Goal: Task Accomplishment & Management: Complete application form

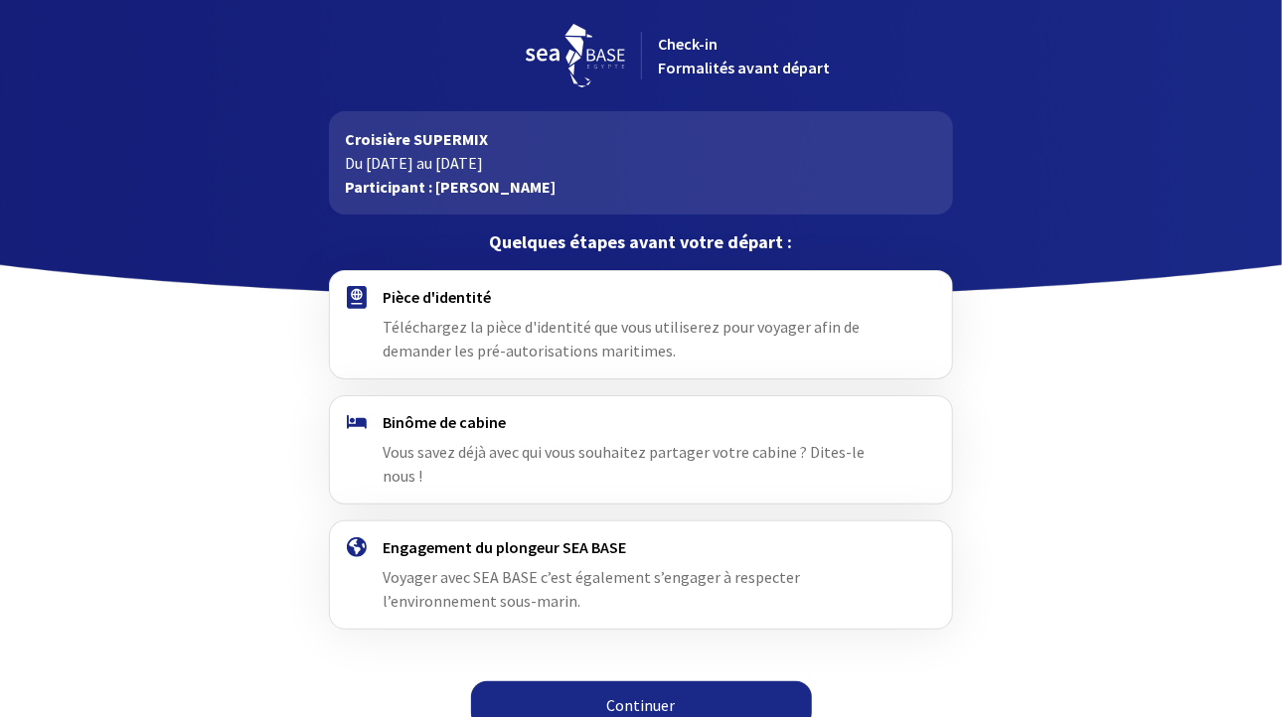
click at [610, 682] on link "Continuer" at bounding box center [641, 706] width 341 height 48
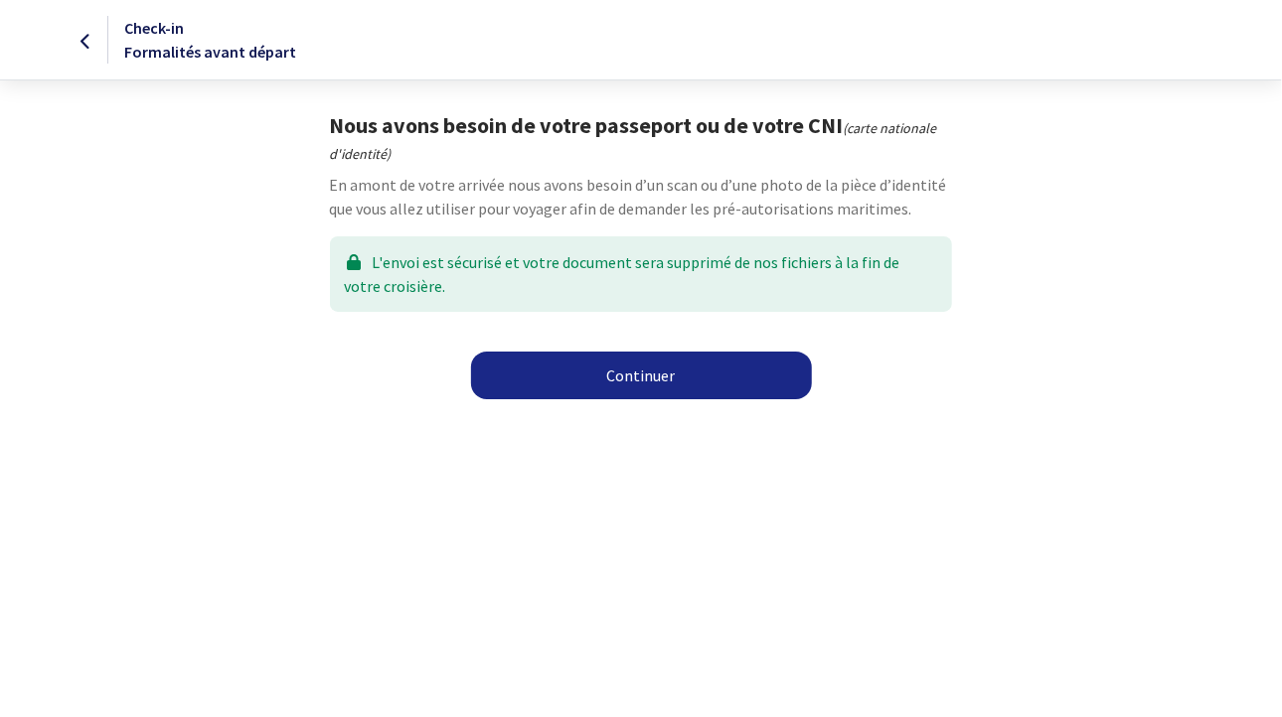
click at [628, 371] on link "Continuer" at bounding box center [641, 376] width 341 height 48
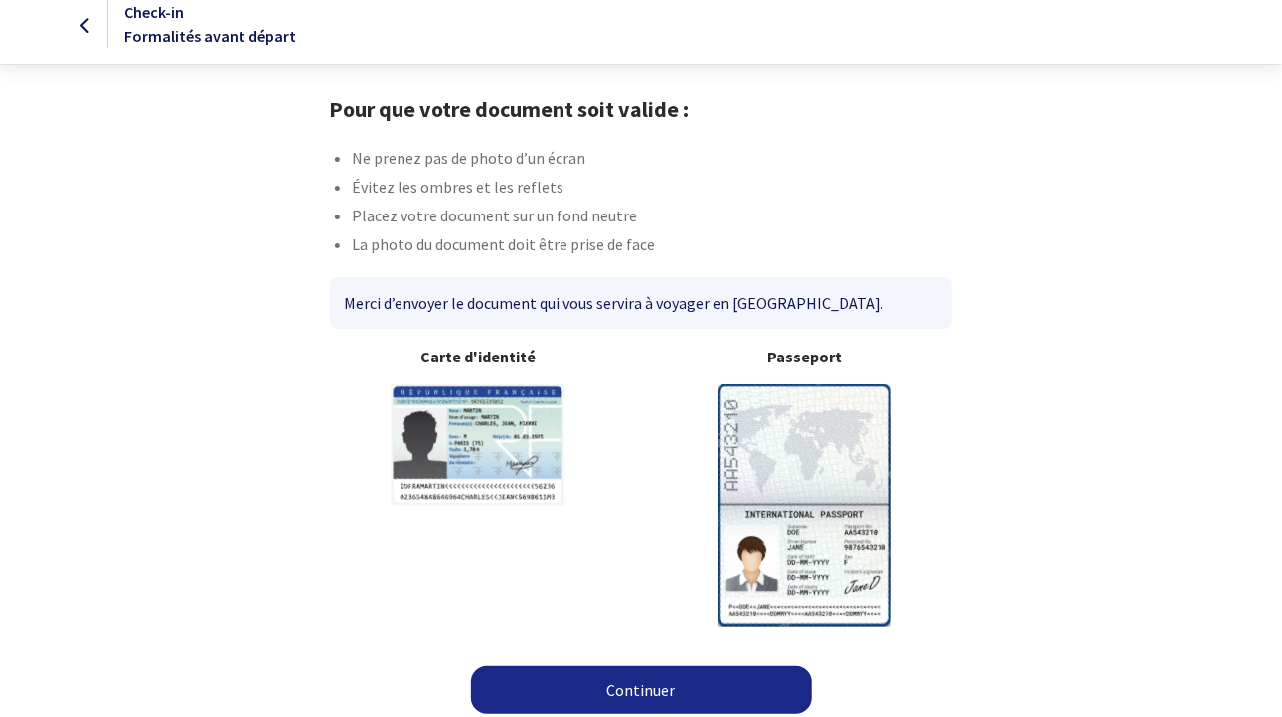
scroll to position [24, 0]
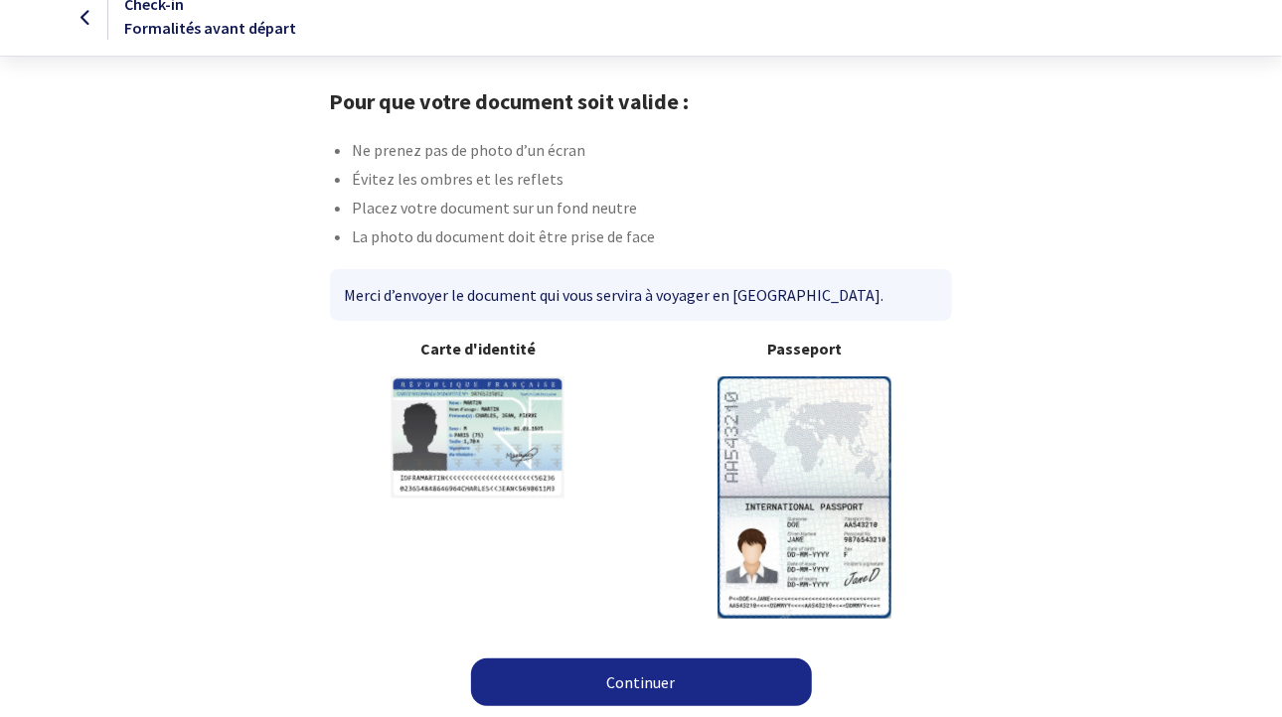
click at [800, 423] on img at bounding box center [804, 497] width 174 height 241
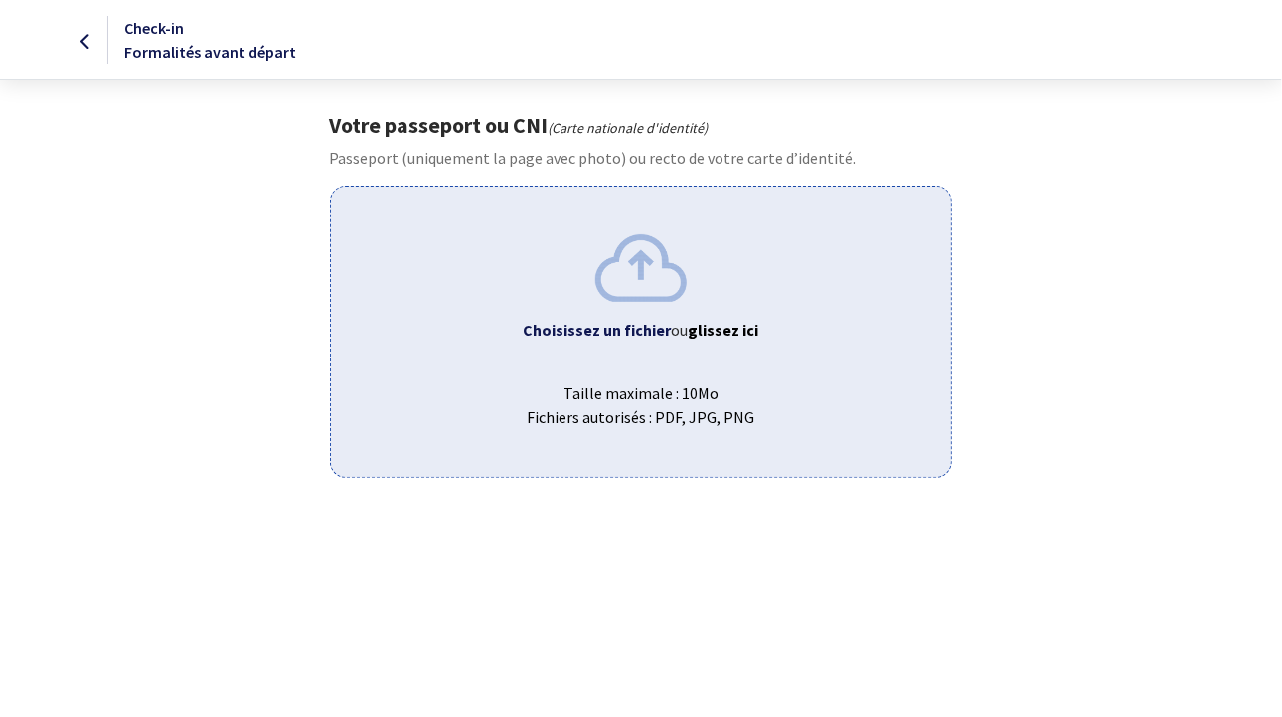
click at [651, 328] on b "Choisissez un fichier" at bounding box center [598, 330] width 148 height 20
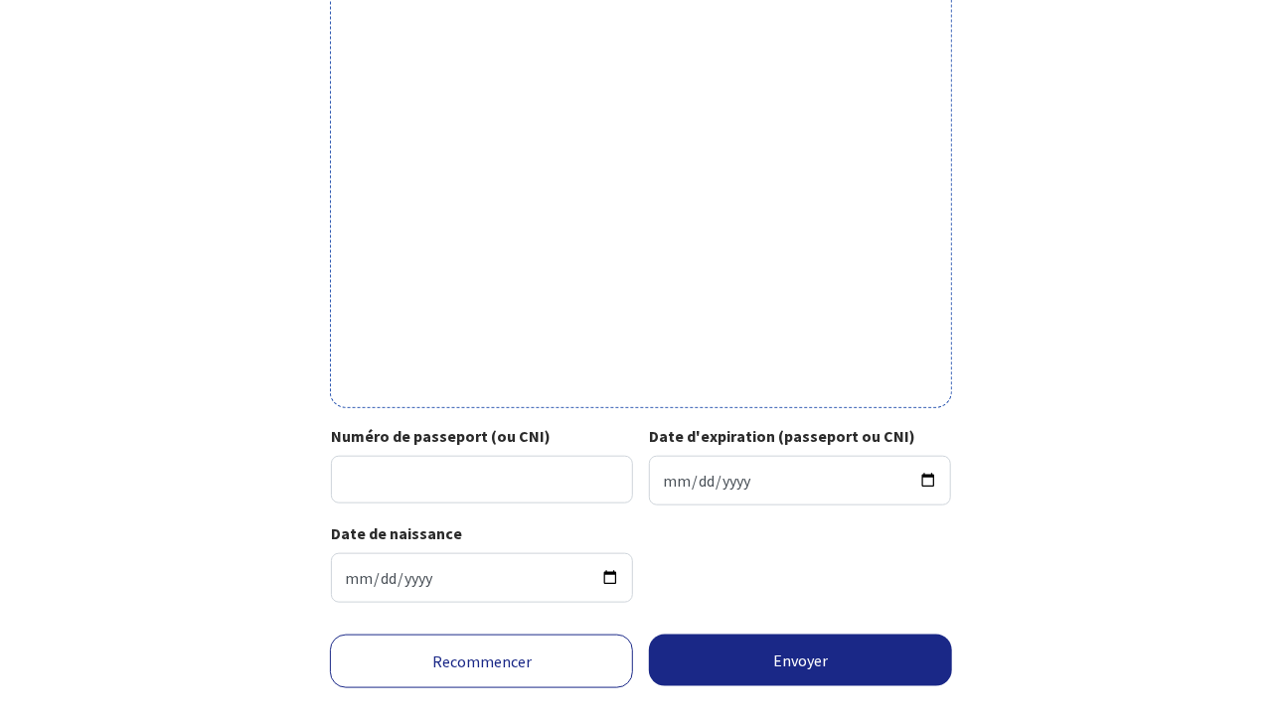
scroll to position [617, 0]
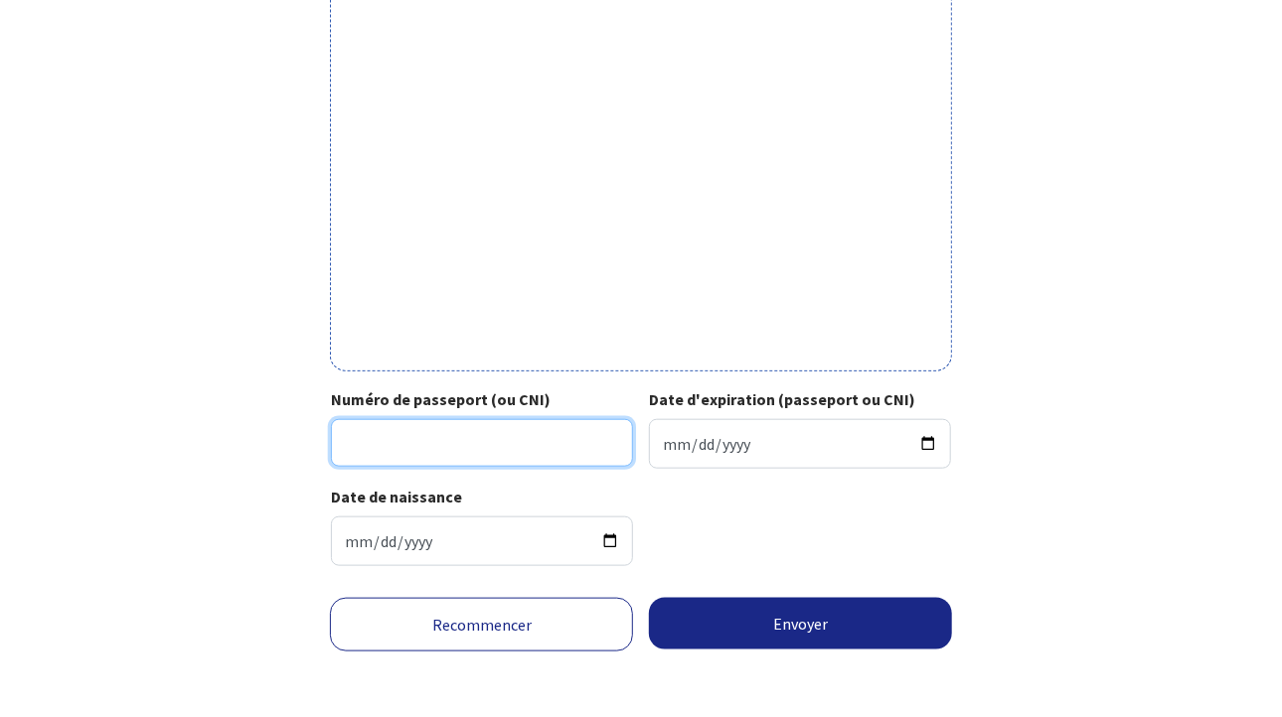
click at [356, 437] on input "Numéro de passeport (ou CNI)" at bounding box center [482, 443] width 302 height 48
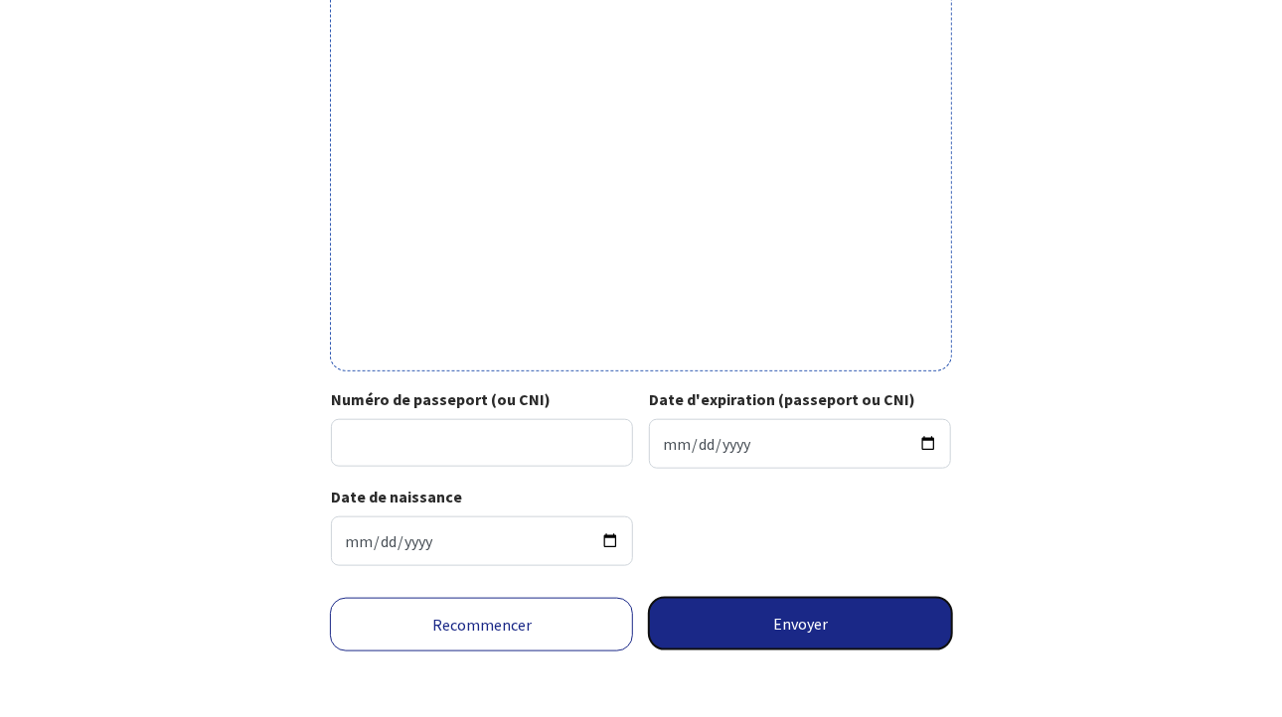
click at [820, 626] on button "Envoyer" at bounding box center [800, 624] width 303 height 52
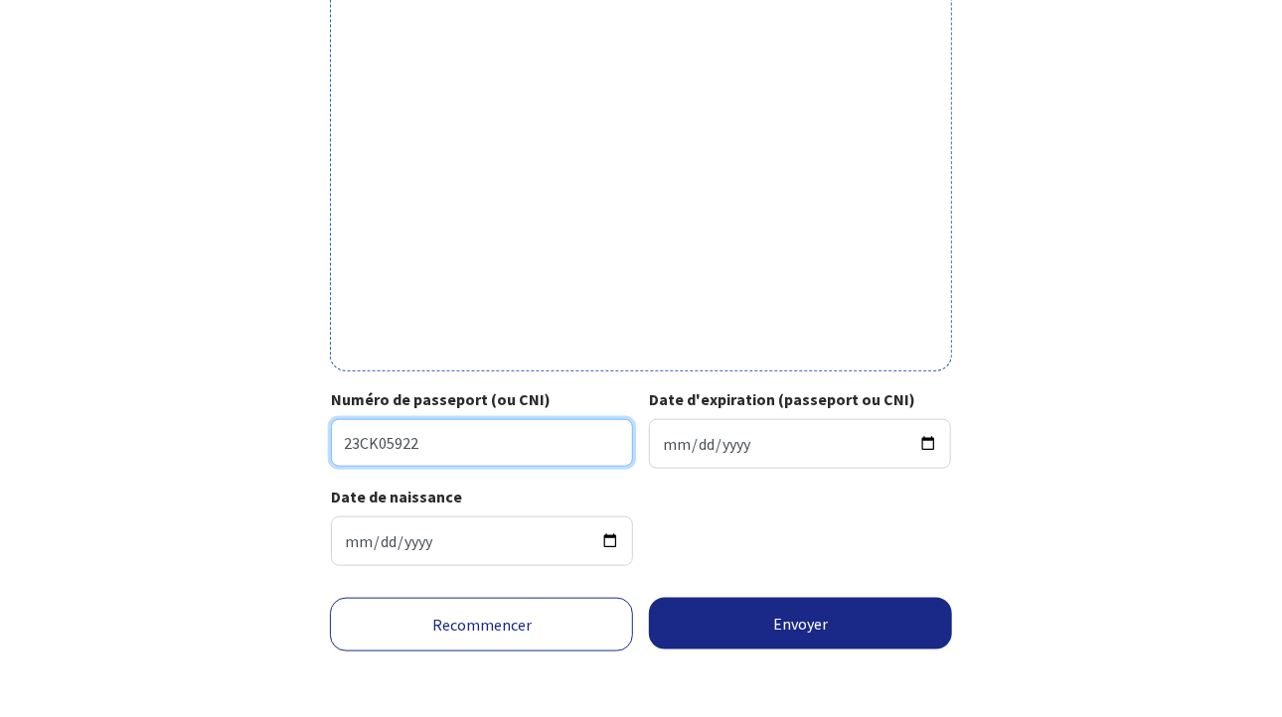
type input "23CK05922"
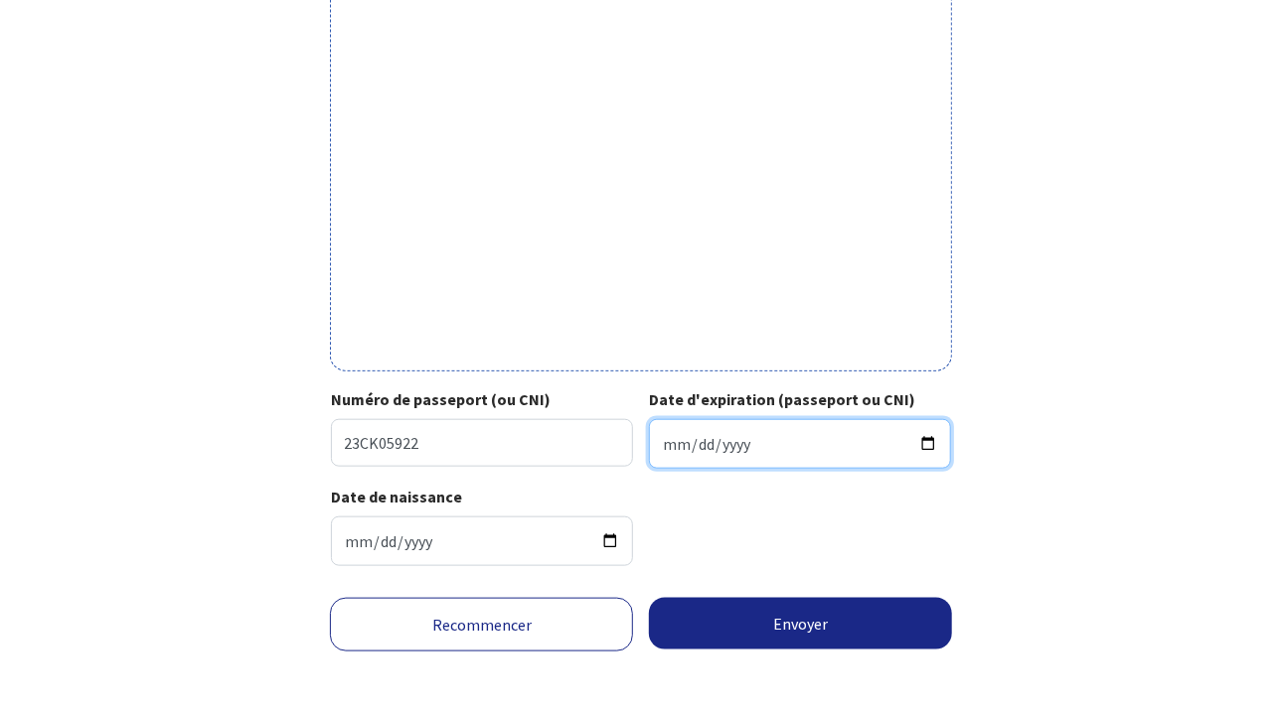
click at [671, 439] on input "Date d'expiration (passeport ou CNI)" at bounding box center [800, 444] width 302 height 50
type input "2033-03-08"
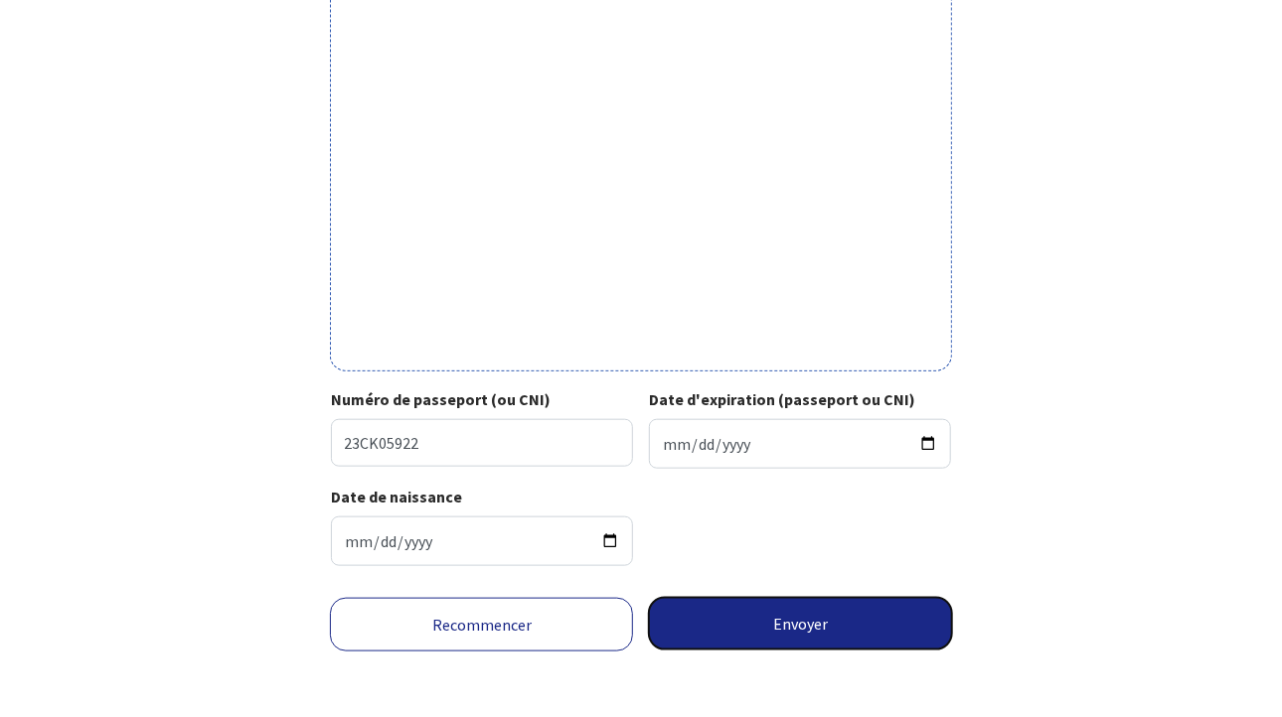
click at [801, 619] on button "Envoyer" at bounding box center [800, 624] width 303 height 52
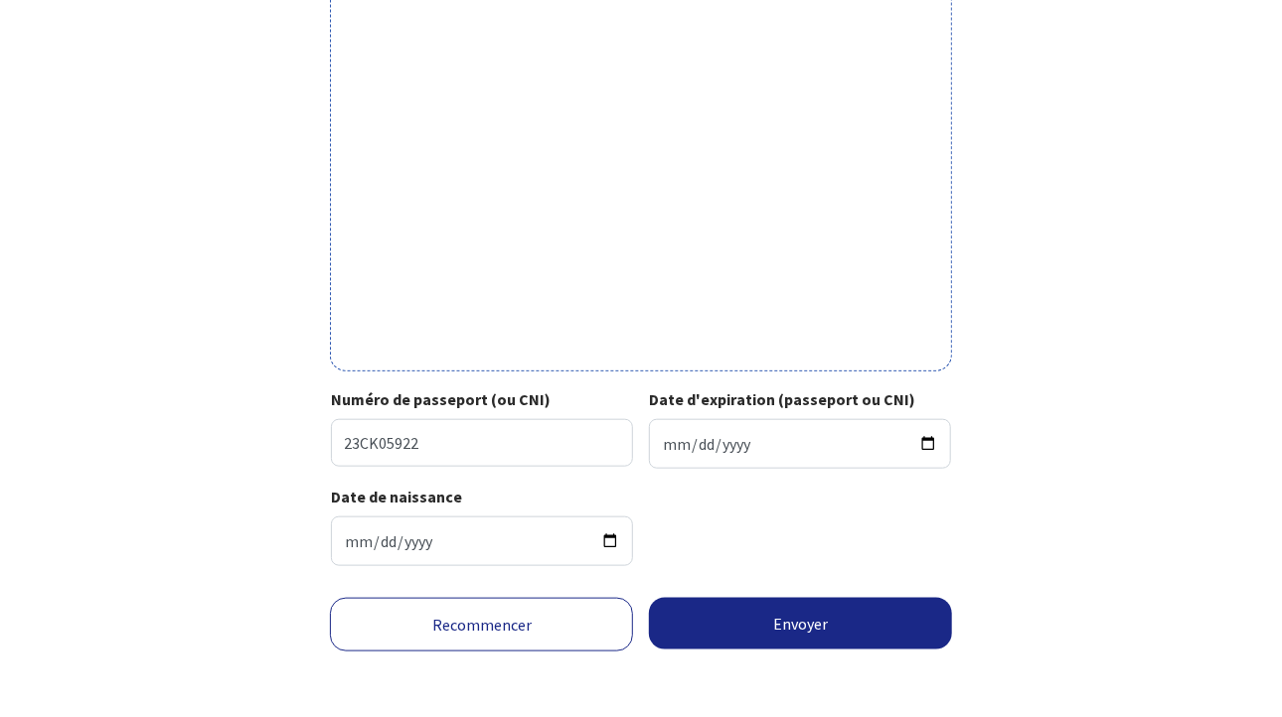
scroll to position [588, 0]
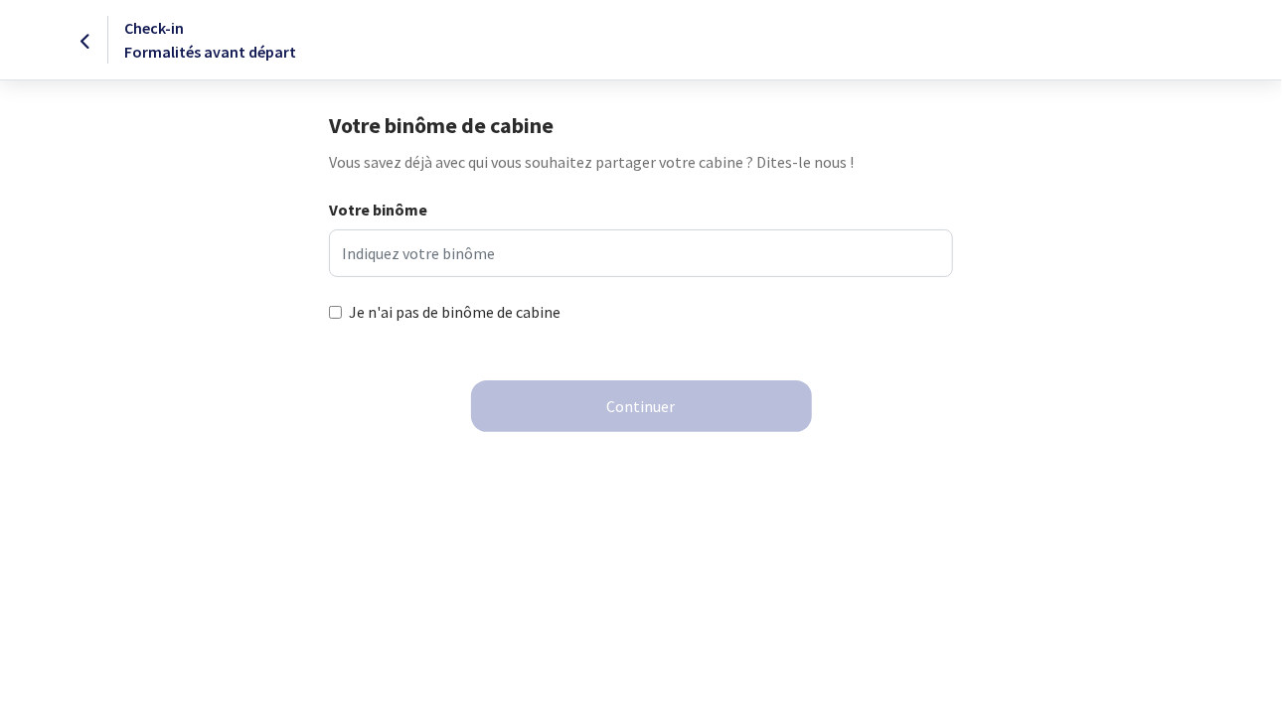
click at [334, 311] on input "Je n'ai pas de binôme de cabine" at bounding box center [335, 312] width 13 height 13
checkbox input "true"
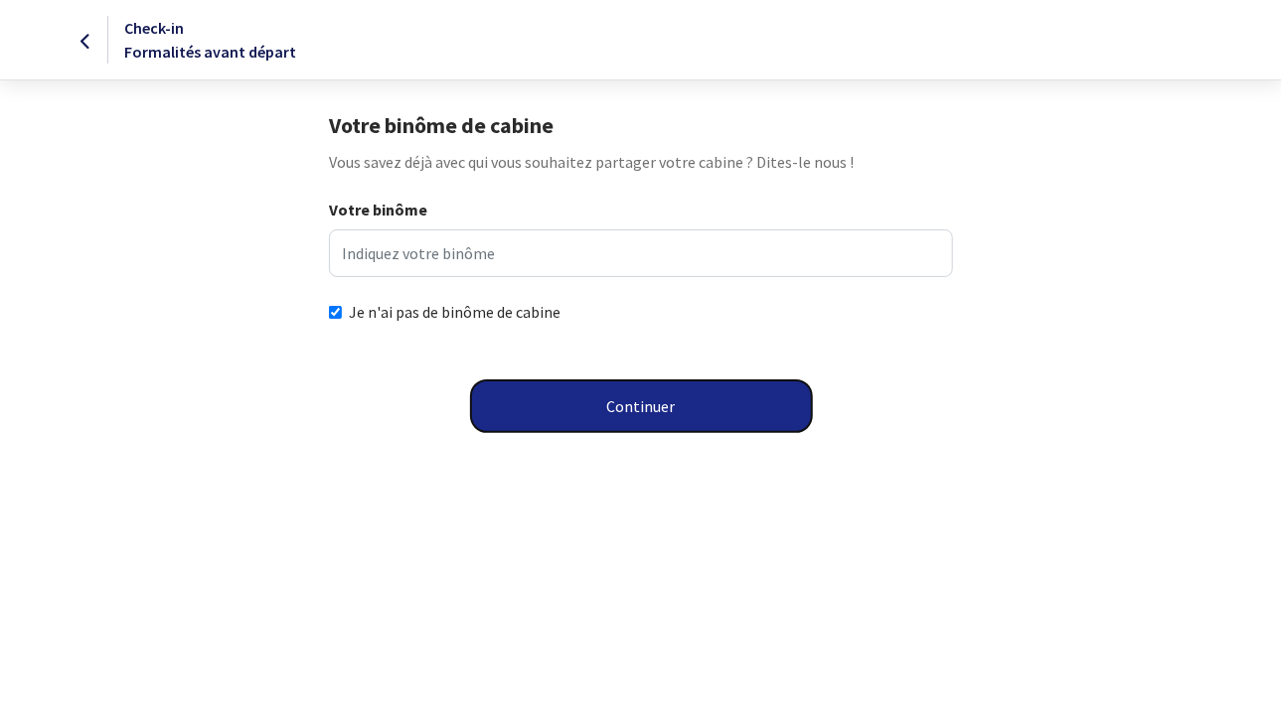
click at [605, 410] on button "Continuer" at bounding box center [641, 407] width 341 height 52
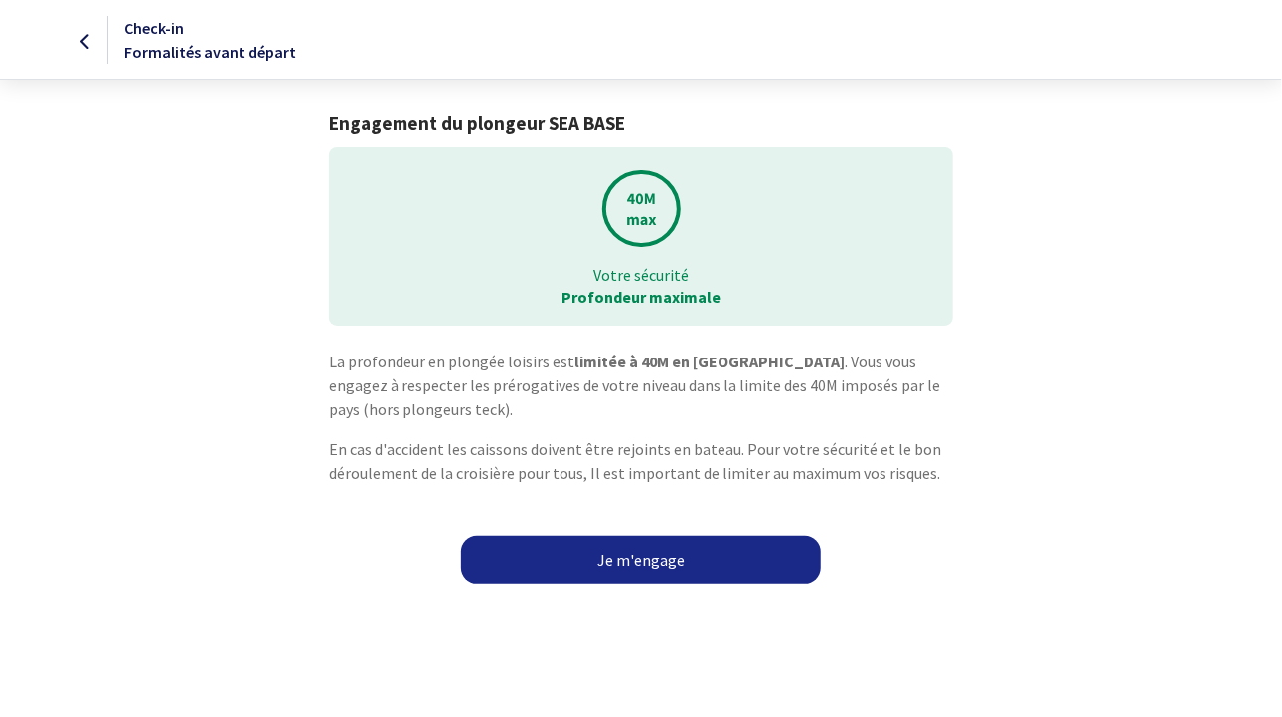
click at [658, 563] on link "Je m'engage" at bounding box center [641, 561] width 360 height 48
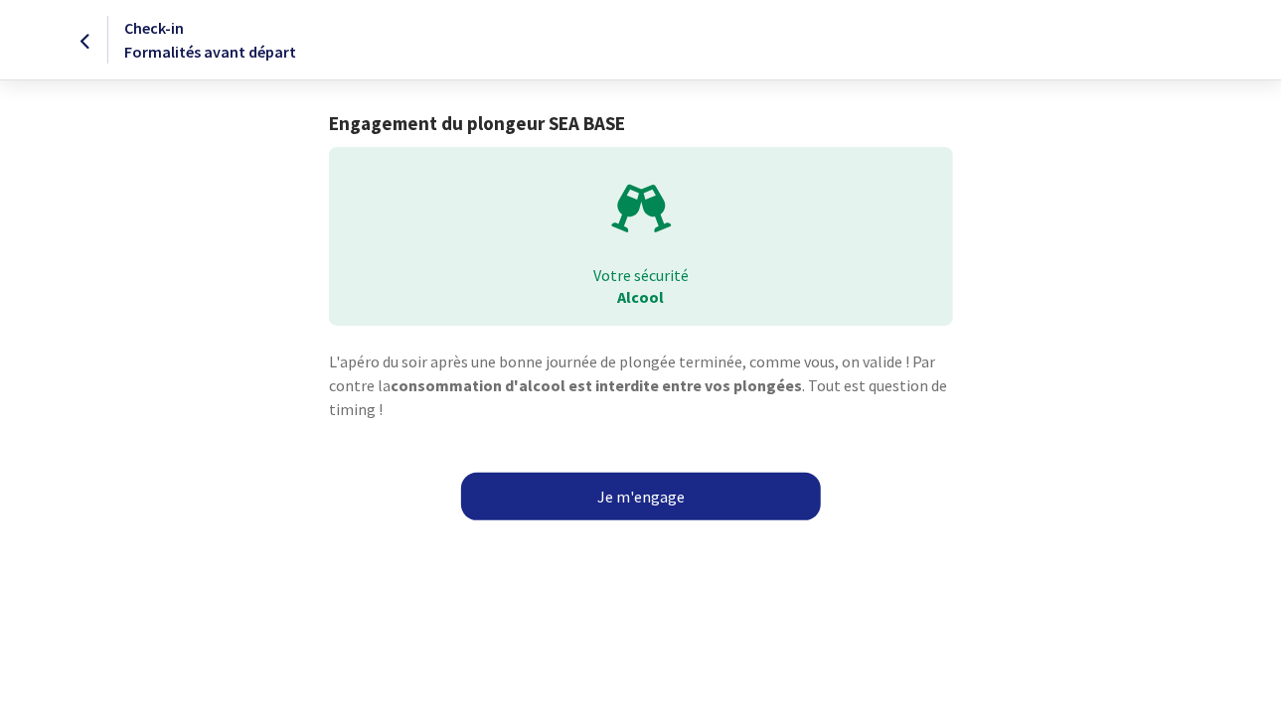
click at [622, 503] on link "Je m'engage" at bounding box center [641, 497] width 360 height 48
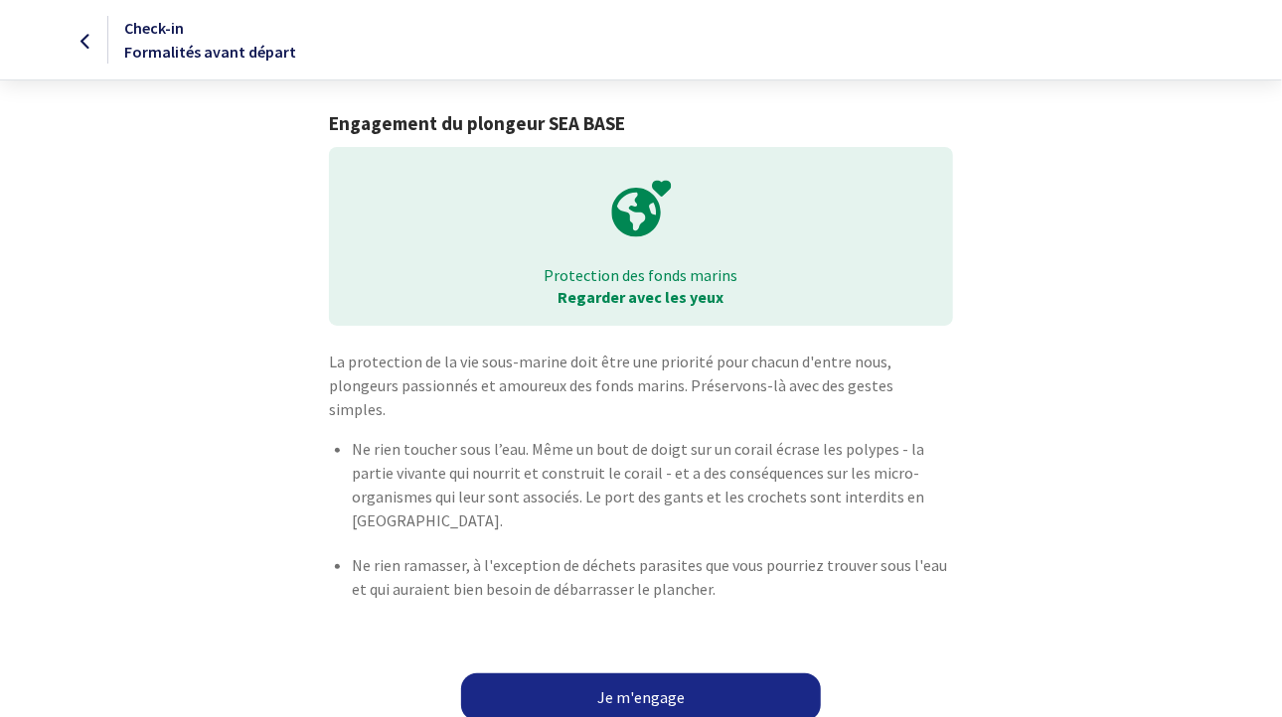
click at [624, 677] on link "Je m'engage" at bounding box center [641, 698] width 360 height 48
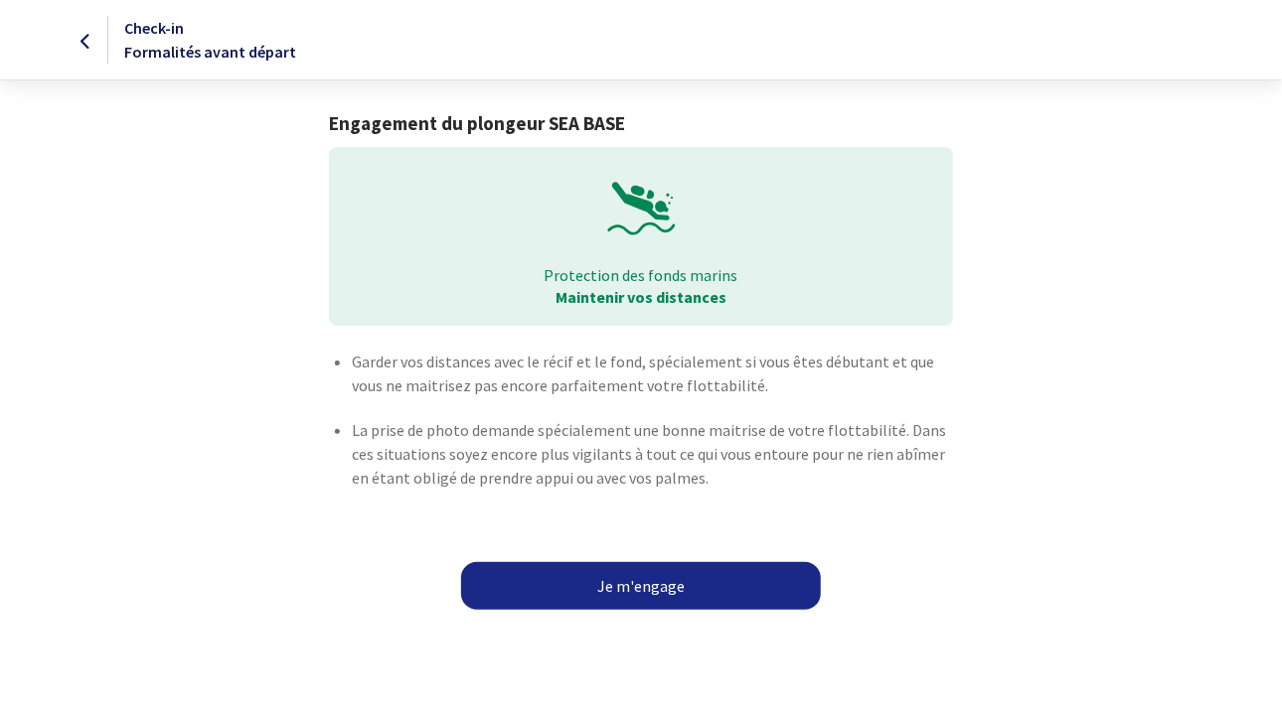
click at [657, 590] on link "Je m'engage" at bounding box center [641, 586] width 360 height 48
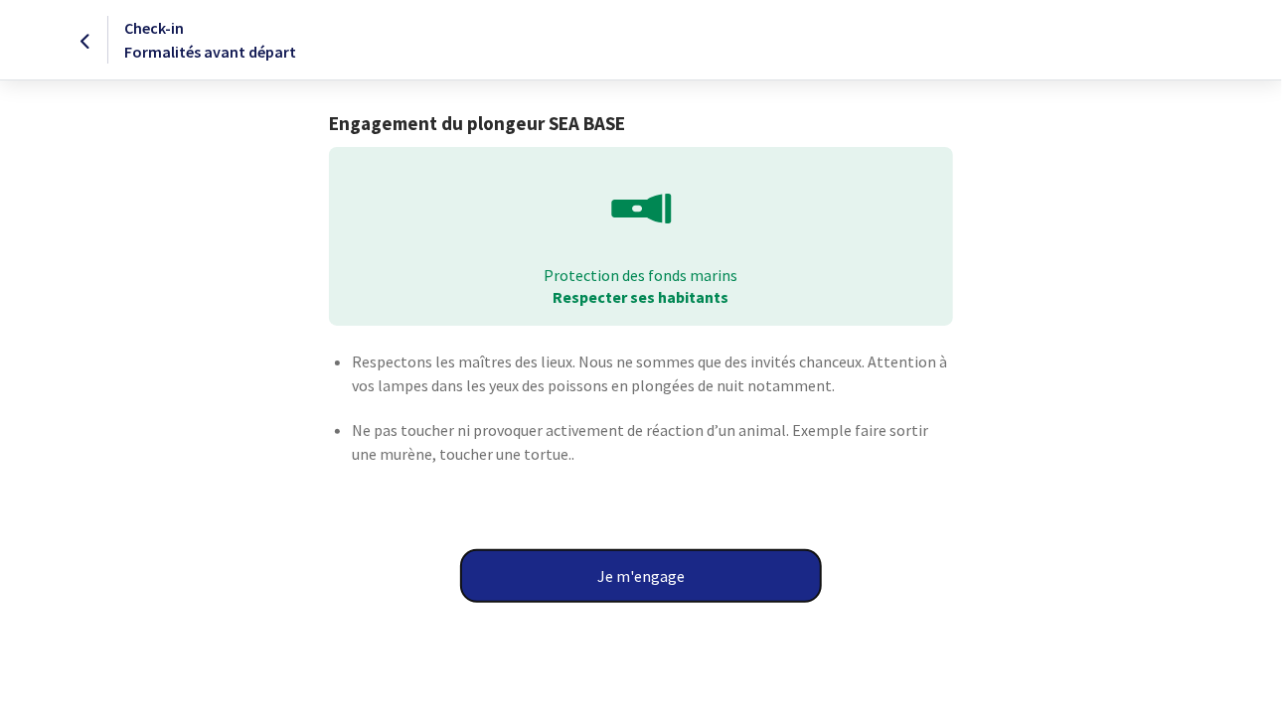
click at [647, 579] on button "Je m'engage" at bounding box center [641, 577] width 360 height 52
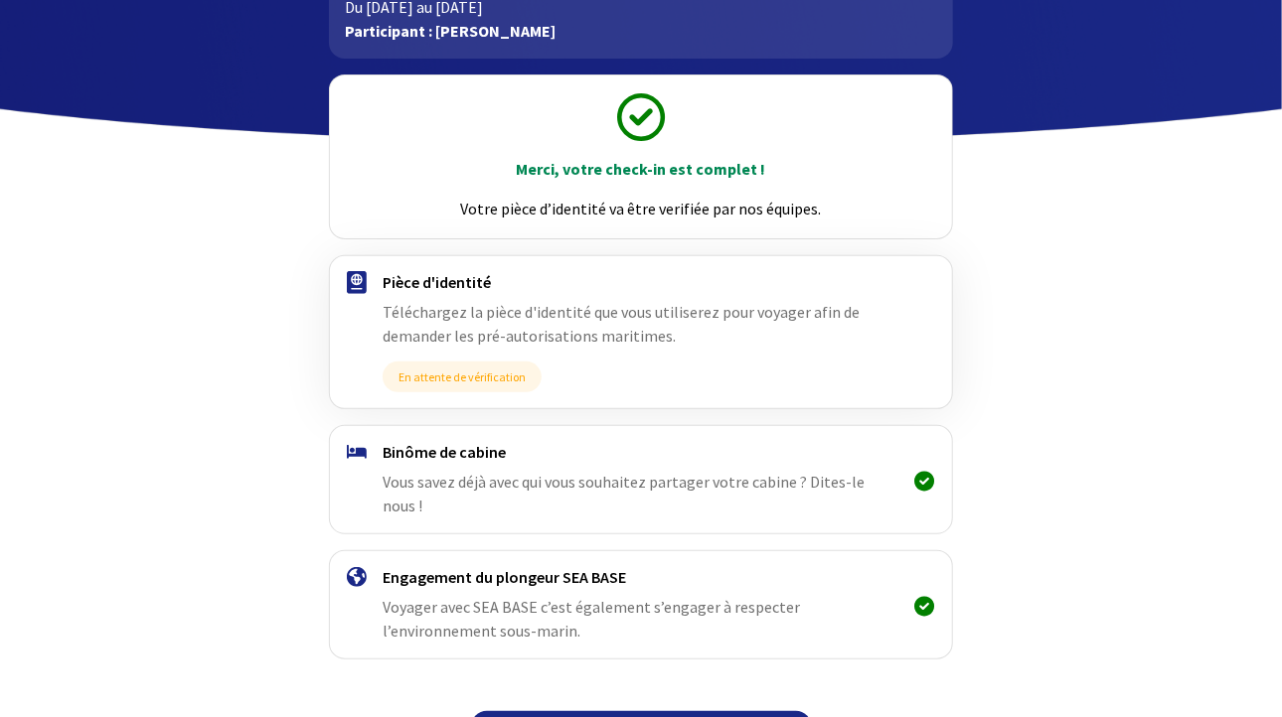
scroll to position [183, 0]
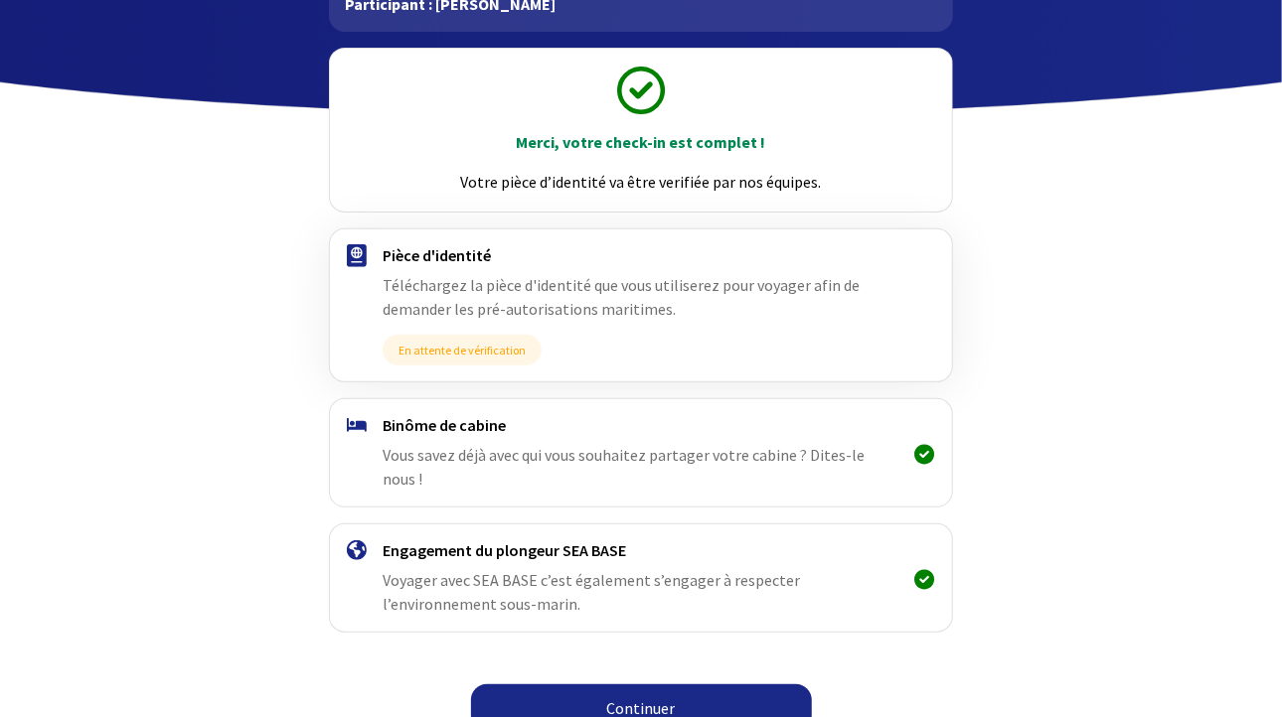
click at [650, 685] on link "Continuer" at bounding box center [641, 709] width 341 height 48
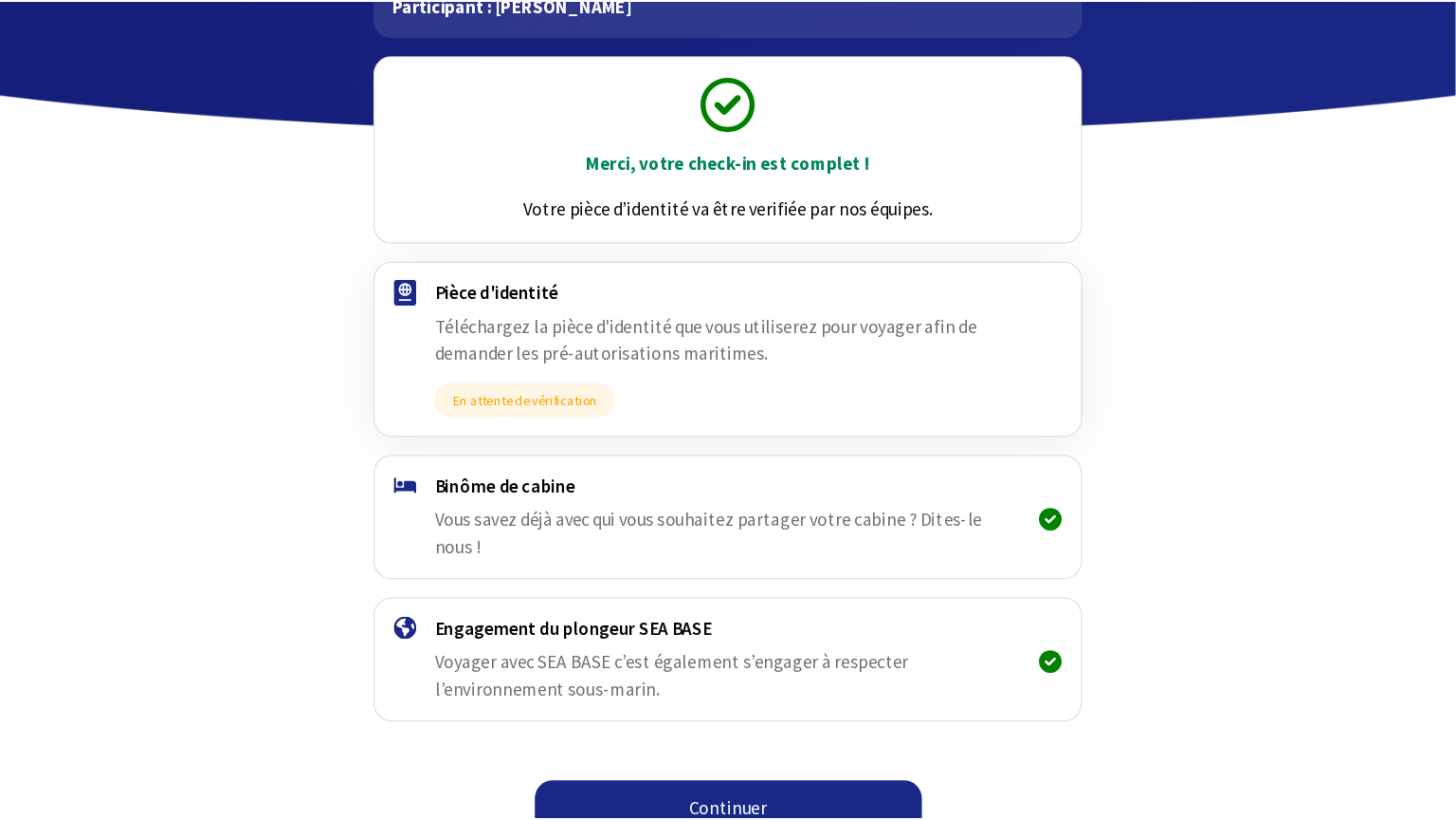
scroll to position [41, 0]
